Goal: Task Accomplishment & Management: Manage account settings

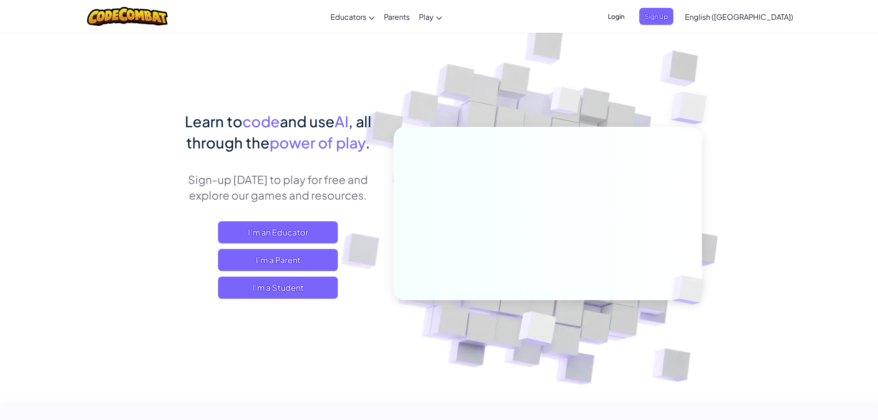
click at [630, 11] on span "Login" at bounding box center [617, 16] width 28 height 17
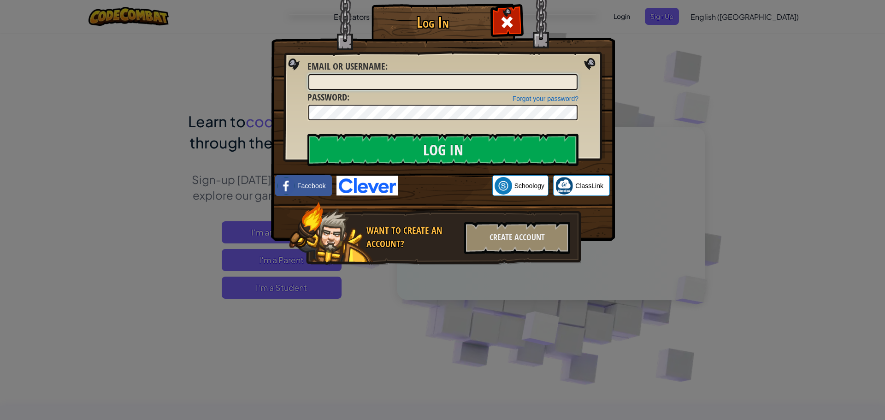
click at [369, 82] on input "Email or Username :" at bounding box center [442, 82] width 269 height 16
drag, startPoint x: 413, startPoint y: 144, endPoint x: 580, endPoint y: 134, distance: 167.7
click at [414, 144] on input "Log In" at bounding box center [443, 150] width 271 height 32
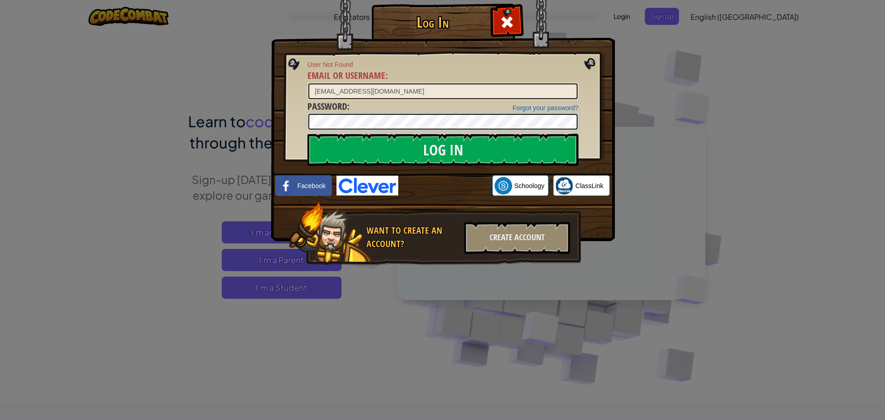
click at [289, 128] on div "Log In User Not Found Email or Username : [EMAIL_ADDRESS][DOMAIN_NAME] Forgot y…" at bounding box center [442, 148] width 307 height 268
click at [374, 92] on input "[EMAIL_ADDRESS][DOMAIN_NAME]" at bounding box center [442, 91] width 269 height 16
type input "[EMAIL_ADDRESS][DOMAIN_NAME]"
drag, startPoint x: 428, startPoint y: 142, endPoint x: 609, endPoint y: 103, distance: 185.1
click at [429, 142] on input "Log In" at bounding box center [443, 150] width 271 height 32
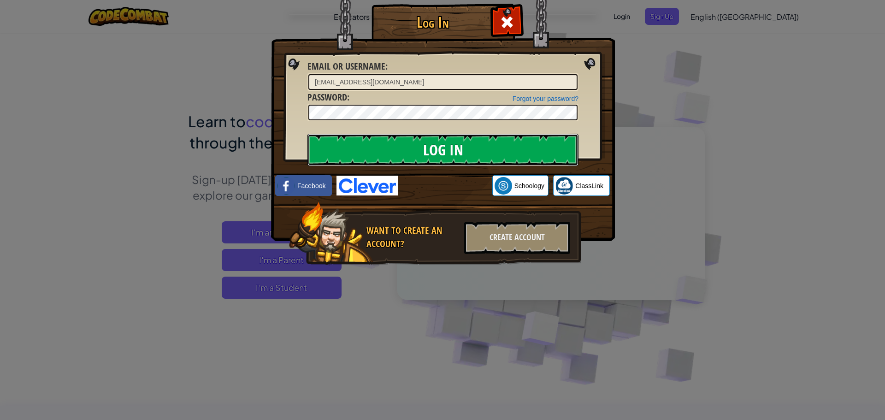
click at [535, 154] on input "Log In" at bounding box center [443, 150] width 271 height 32
